Goal: Communication & Community: Answer question/provide support

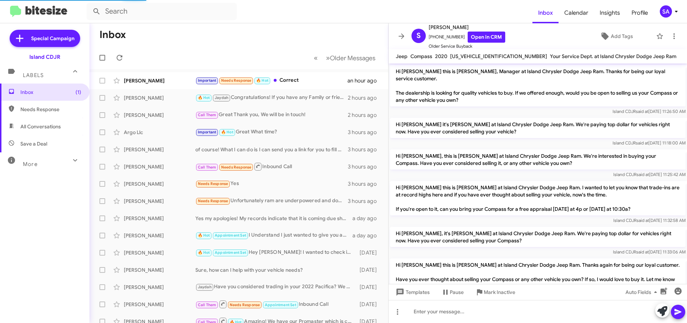
scroll to position [435, 0]
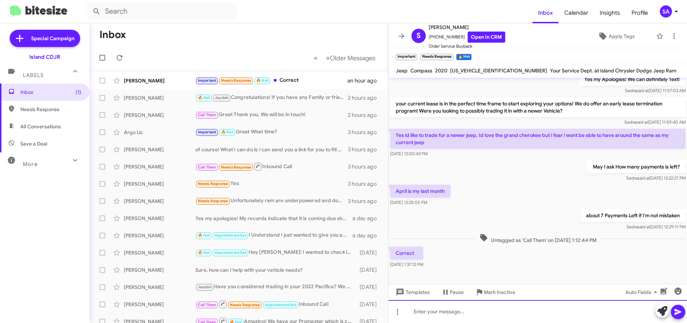
click at [440, 310] on div at bounding box center [538, 311] width 299 height 23
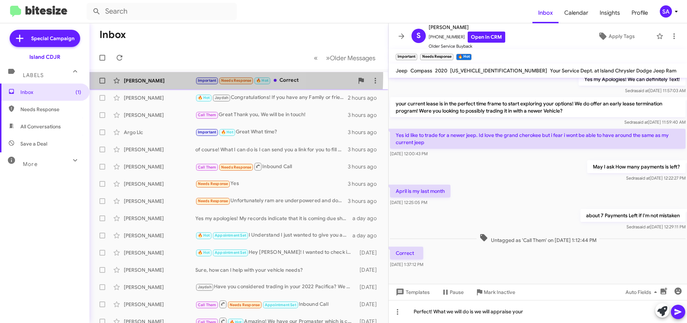
click at [163, 76] on div "[PERSON_NAME] Important Needs Response 🔥 Hot Correct an hour ago" at bounding box center [238, 80] width 287 height 14
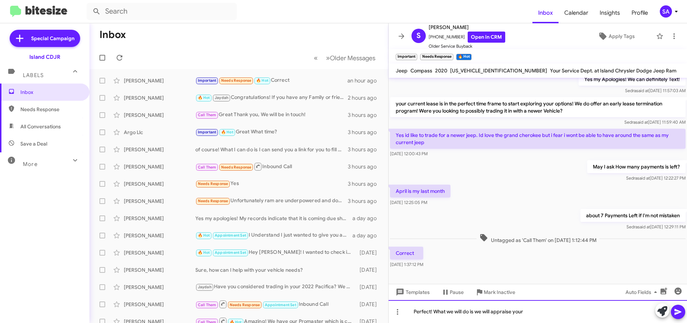
click at [561, 306] on div "Perfect! What we will do is we will appraise your" at bounding box center [538, 311] width 299 height 23
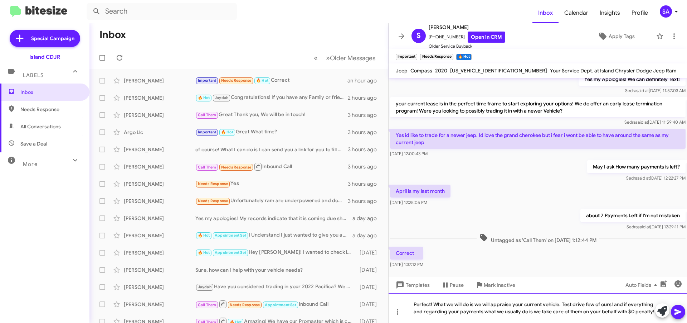
click at [653, 295] on div "Perfect! What we will do is we will appraise your current vehicle. Test drive f…" at bounding box center [538, 307] width 299 height 30
click at [625, 311] on div "Perfect! What we will do is we will appraise your current vehicle. Test drive f…" at bounding box center [538, 307] width 299 height 30
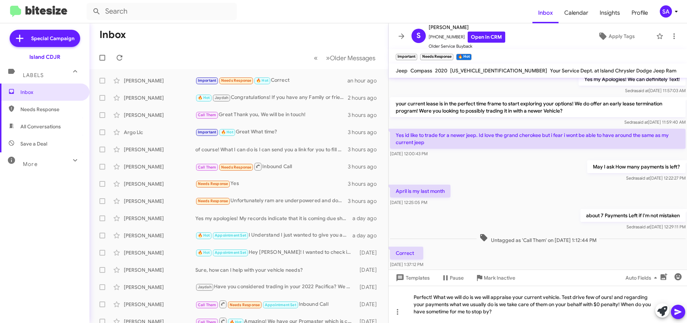
click at [683, 308] on button at bounding box center [678, 311] width 14 height 14
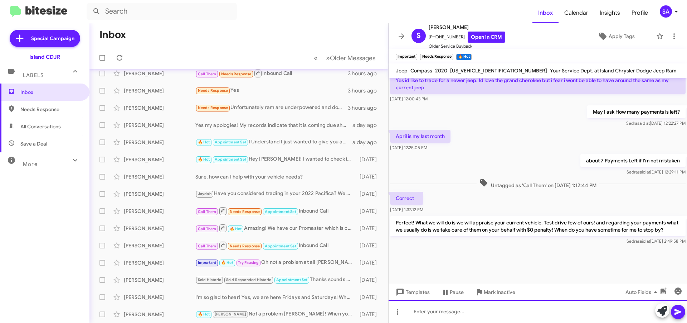
scroll to position [0, 0]
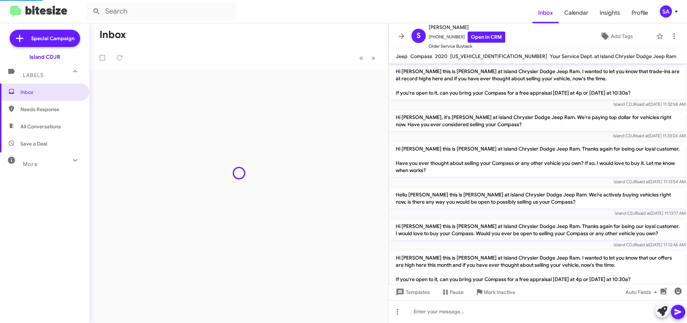
scroll to position [413, 0]
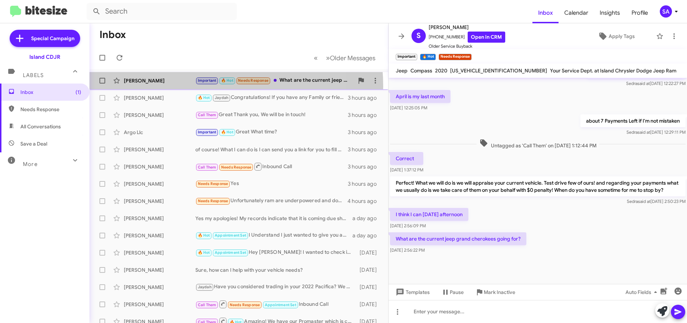
click at [183, 86] on div "Stefania Bressi Important 🔥 Hot Needs Response What are the current jeep grand …" at bounding box center [238, 80] width 287 height 14
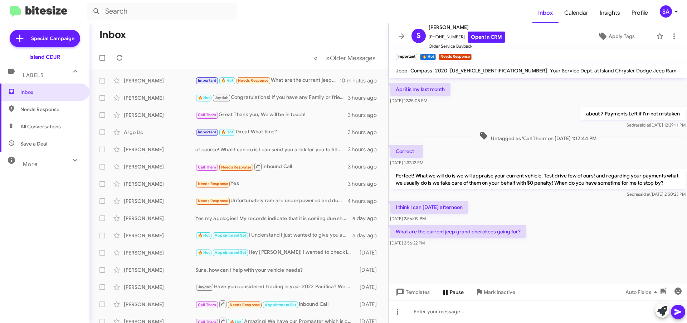
scroll to position [427, 0]
click at [449, 307] on div at bounding box center [538, 311] width 299 height 23
click at [678, 307] on icon at bounding box center [678, 311] width 9 height 9
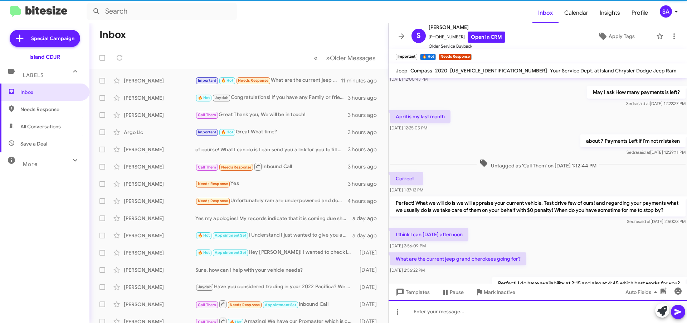
click at [530, 309] on div at bounding box center [538, 311] width 299 height 23
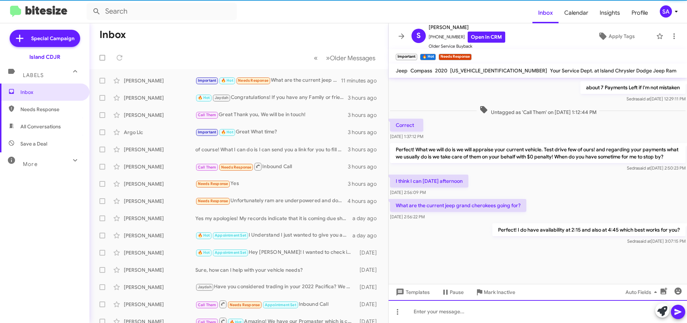
click at [530, 309] on div at bounding box center [538, 311] width 299 height 23
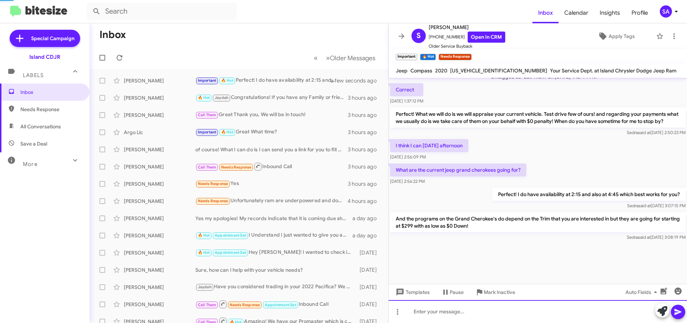
scroll to position [601, 0]
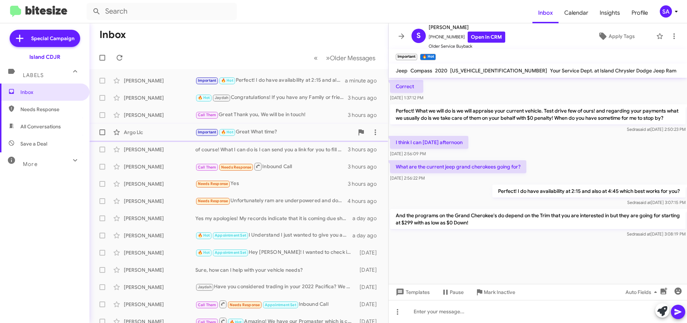
click at [280, 127] on div "Argo Llc Important 🔥 Hot Great What time? 3 hours ago" at bounding box center [238, 132] width 287 height 14
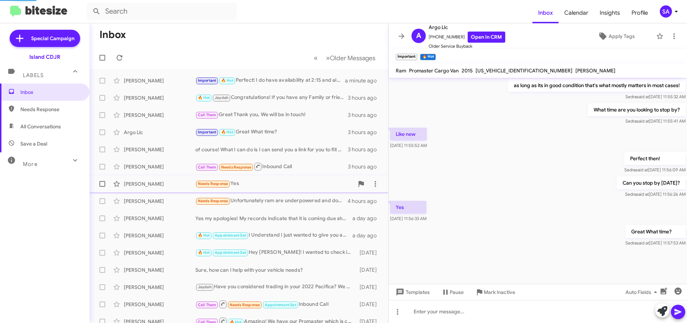
scroll to position [374, 0]
click at [465, 315] on div at bounding box center [538, 311] width 299 height 23
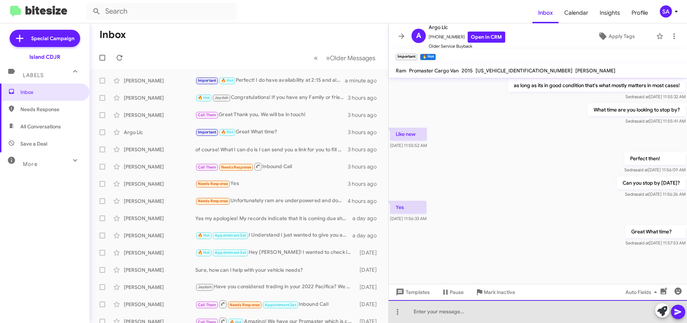
click at [454, 317] on div at bounding box center [538, 311] width 299 height 23
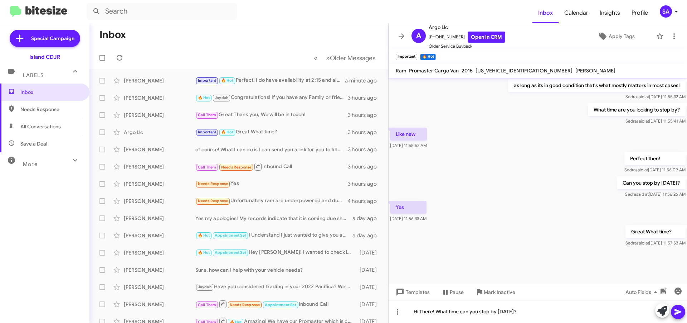
click at [679, 314] on icon at bounding box center [678, 311] width 9 height 9
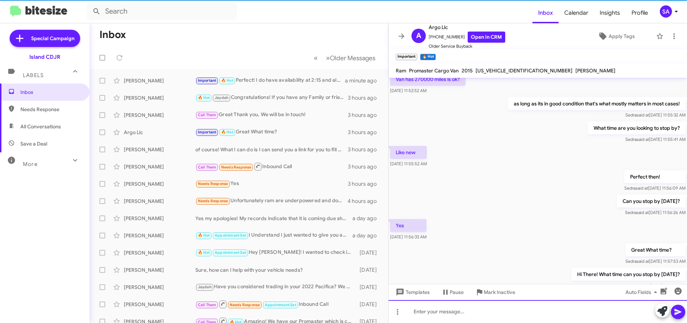
scroll to position [0, 0]
